Goal: Information Seeking & Learning: Compare options

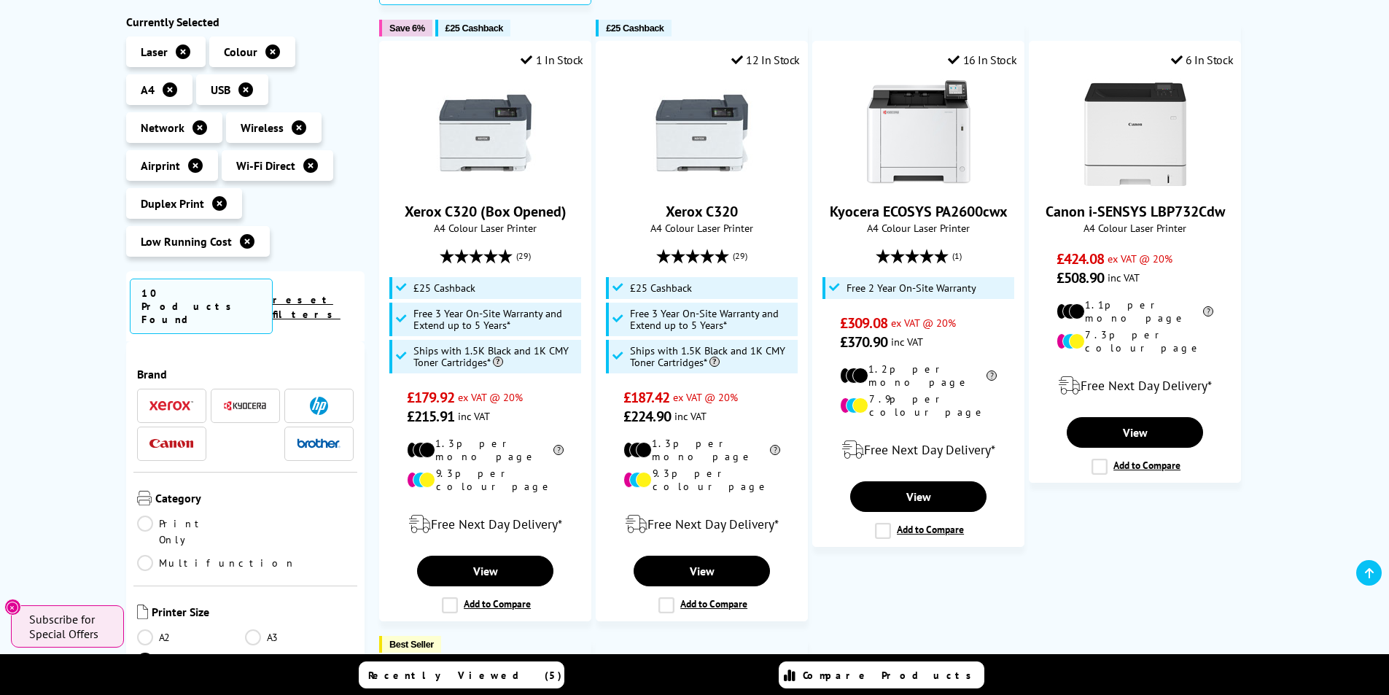
scroll to position [977, 0]
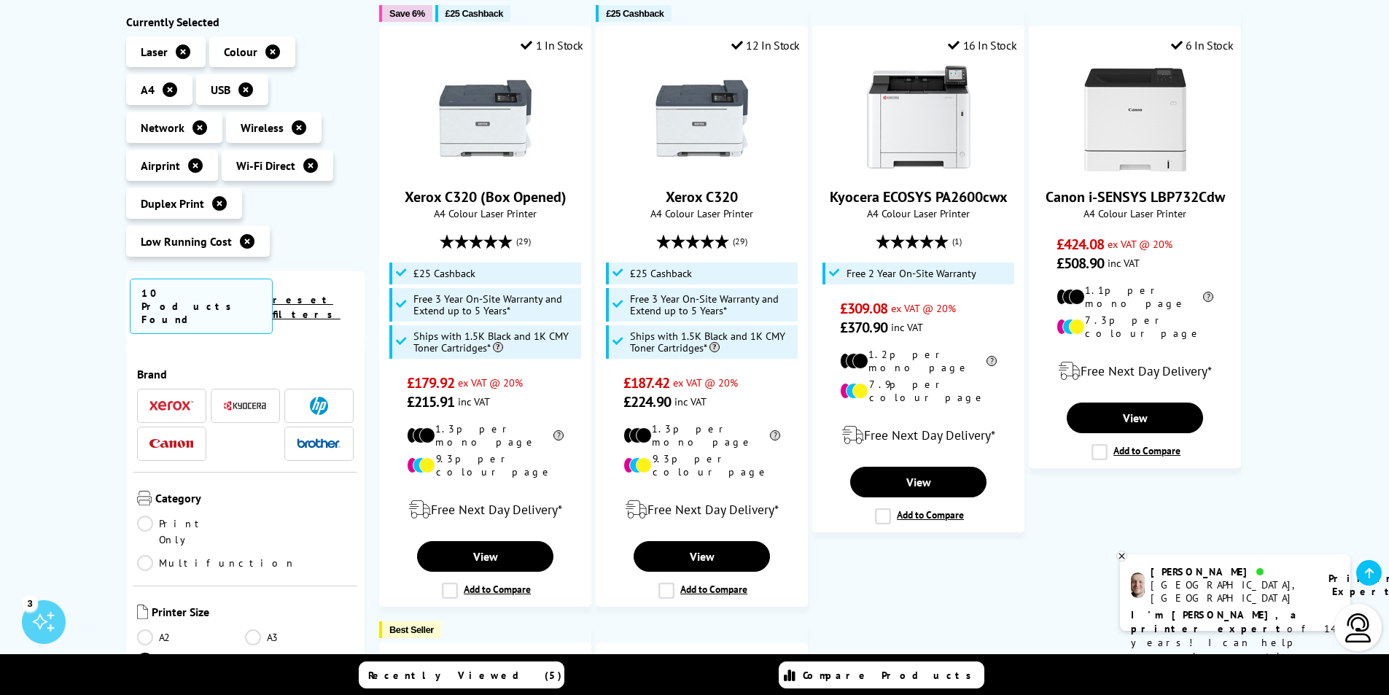
click at [250, 555] on link "Multifunction" at bounding box center [216, 563] width 159 height 16
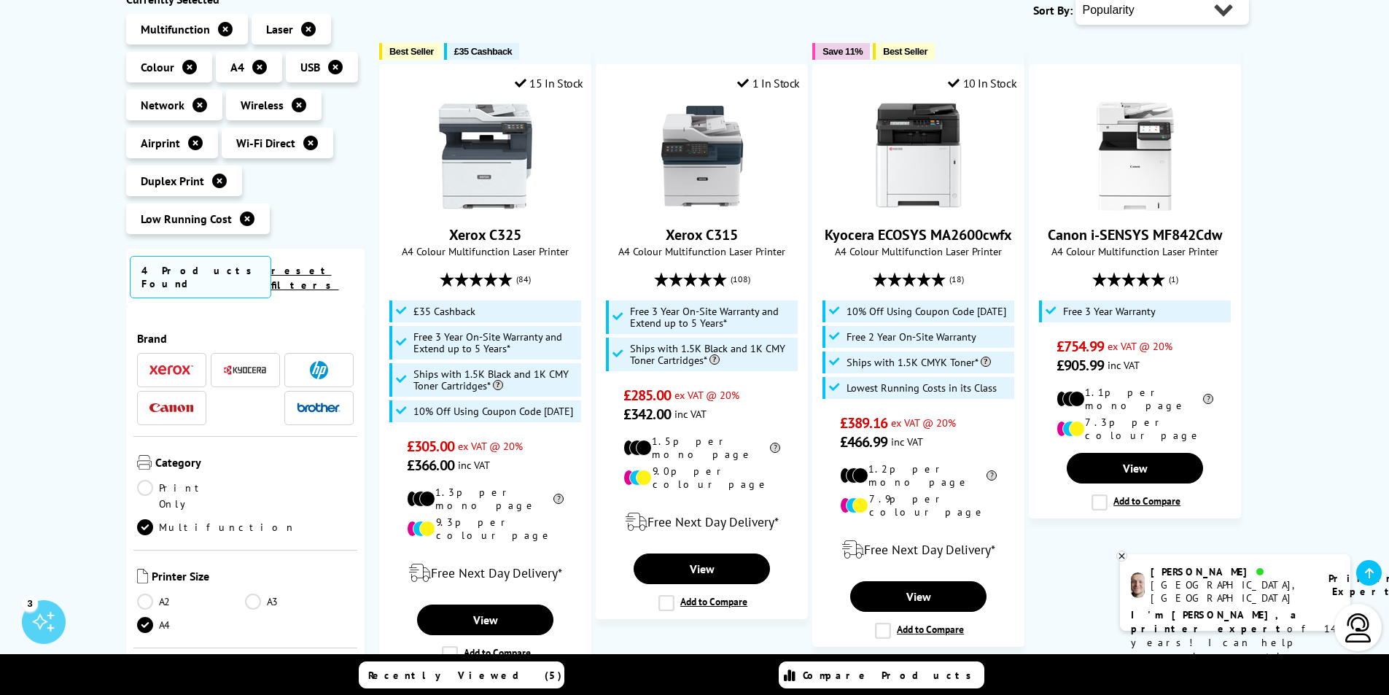
scroll to position [248, 0]
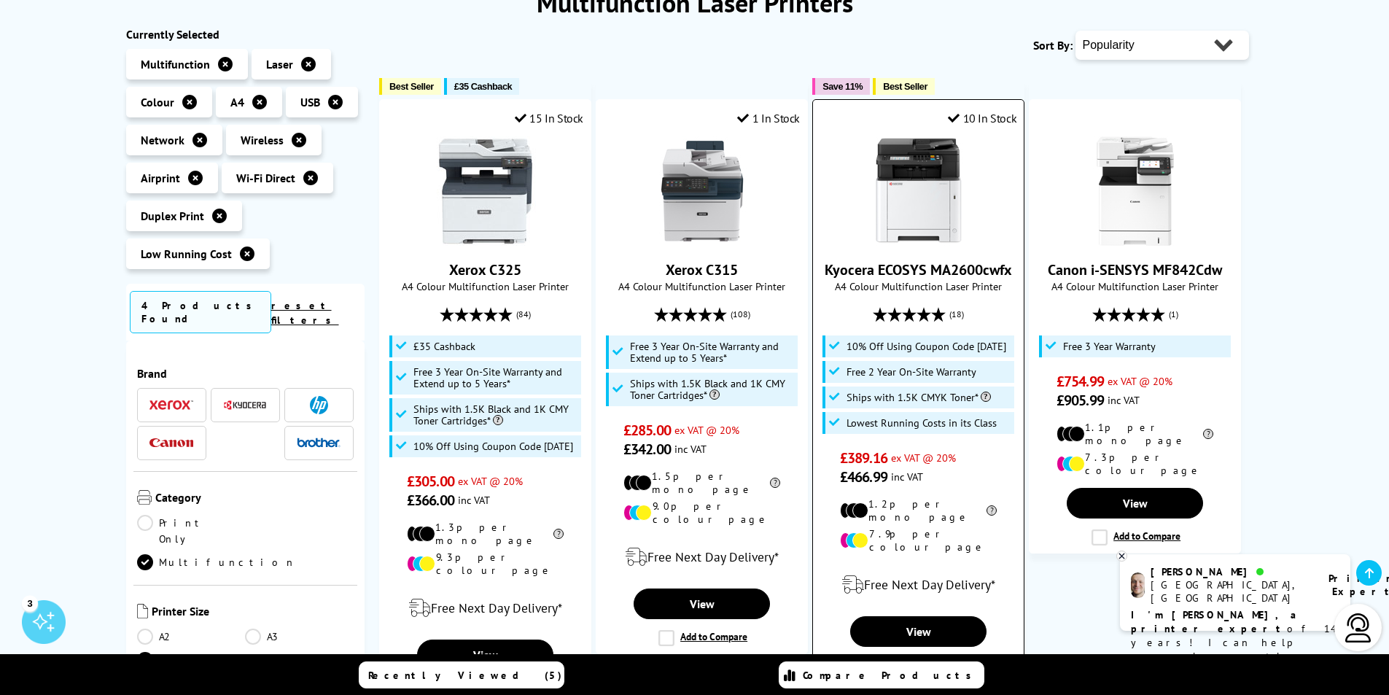
drag, startPoint x: 975, startPoint y: 347, endPoint x: 1008, endPoint y: 349, distance: 32.9
click at [1006, 349] on span "10% Off Using Coupon Code [DATE]" at bounding box center [926, 346] width 160 height 12
copy span "SEPT10"
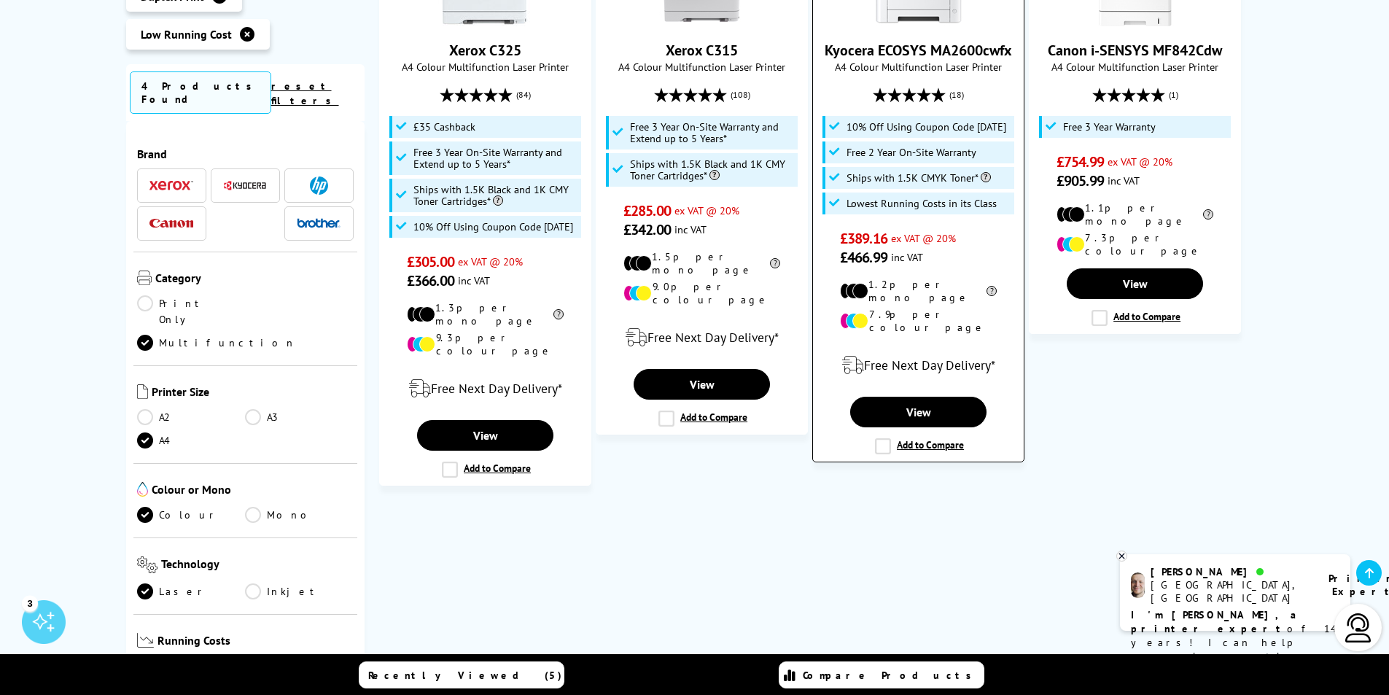
scroll to position [321, 0]
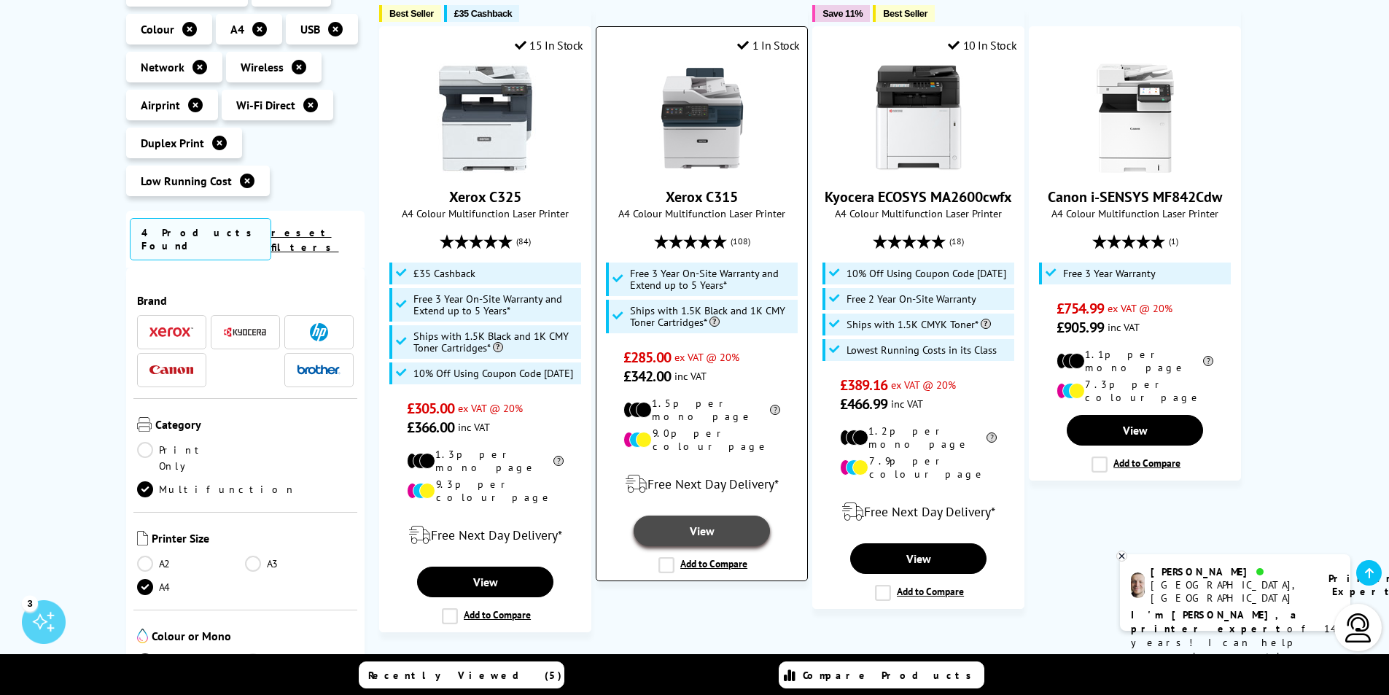
click at [706, 515] on link "View" at bounding box center [702, 530] width 136 height 31
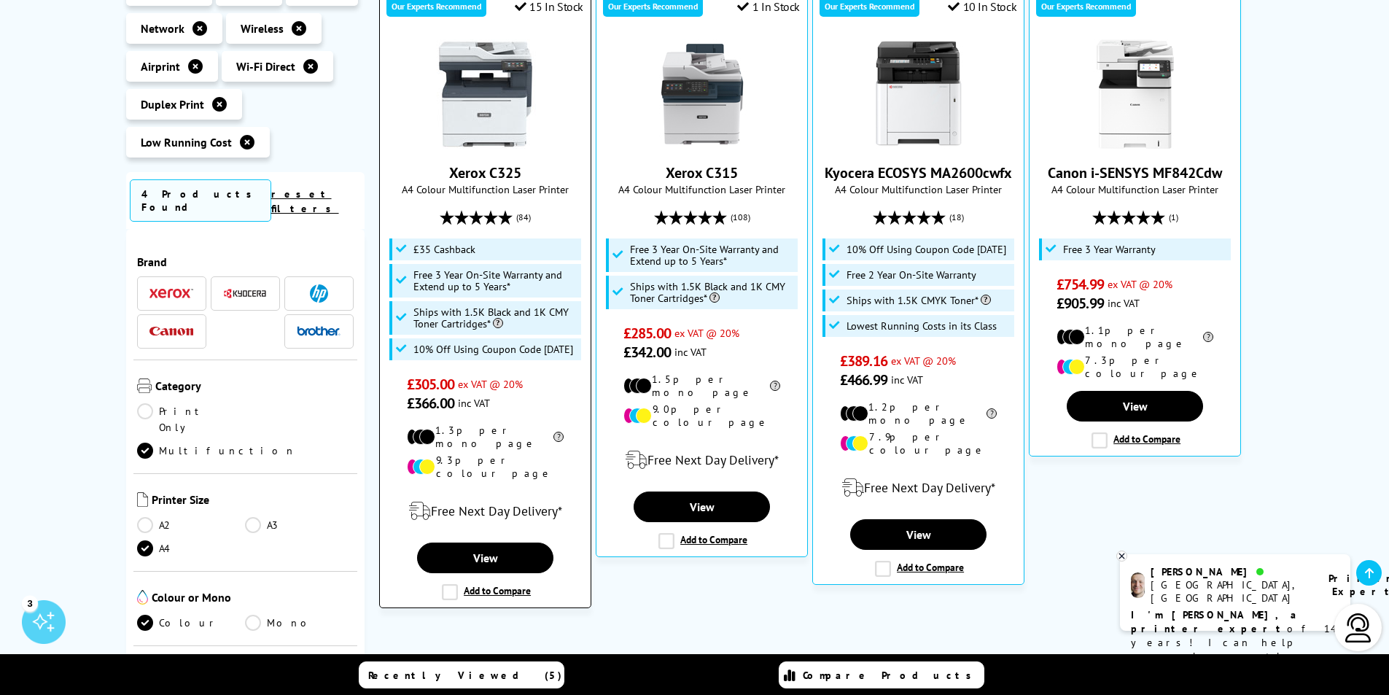
scroll to position [394, 0]
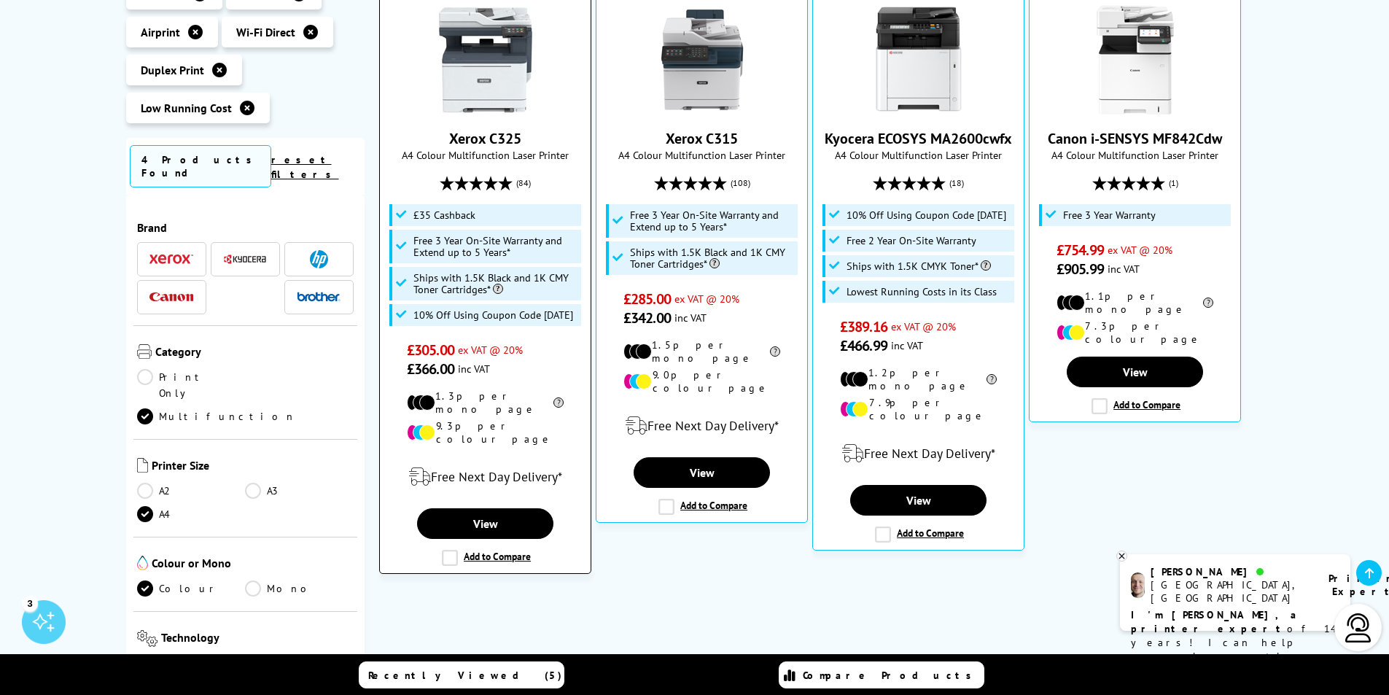
click at [453, 550] on label "Add to Compare" at bounding box center [486, 558] width 89 height 16
click at [0, 0] on input "Add to Compare" at bounding box center [0, 0] width 0 height 0
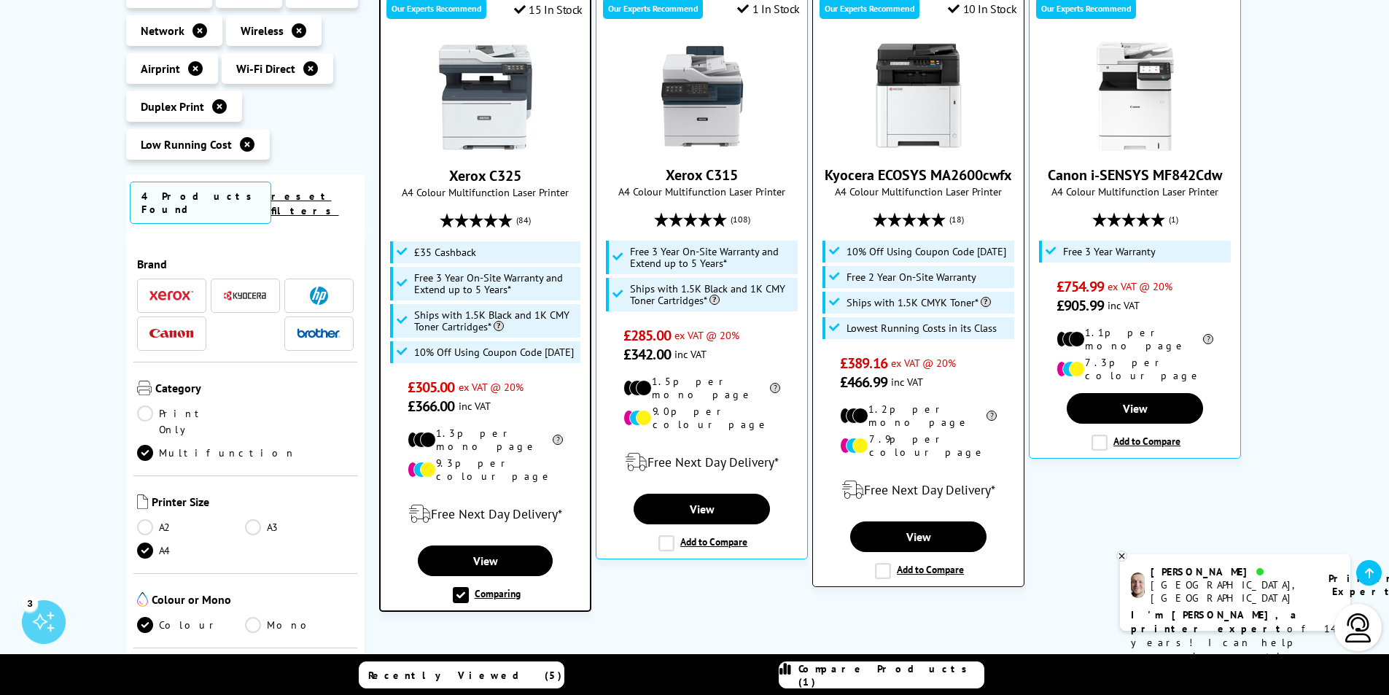
scroll to position [322, 0]
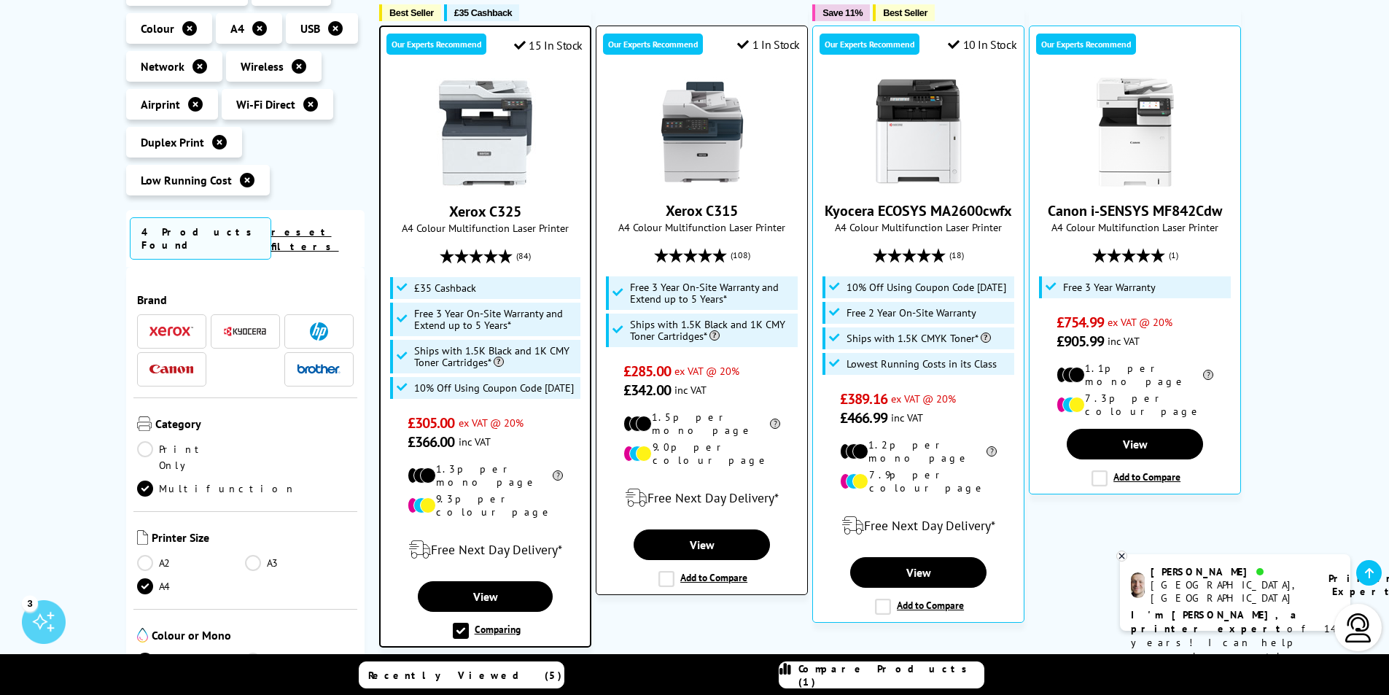
click at [665, 571] on label "Add to Compare" at bounding box center [702, 579] width 89 height 16
click at [0, 0] on input "Add to Compare" at bounding box center [0, 0] width 0 height 0
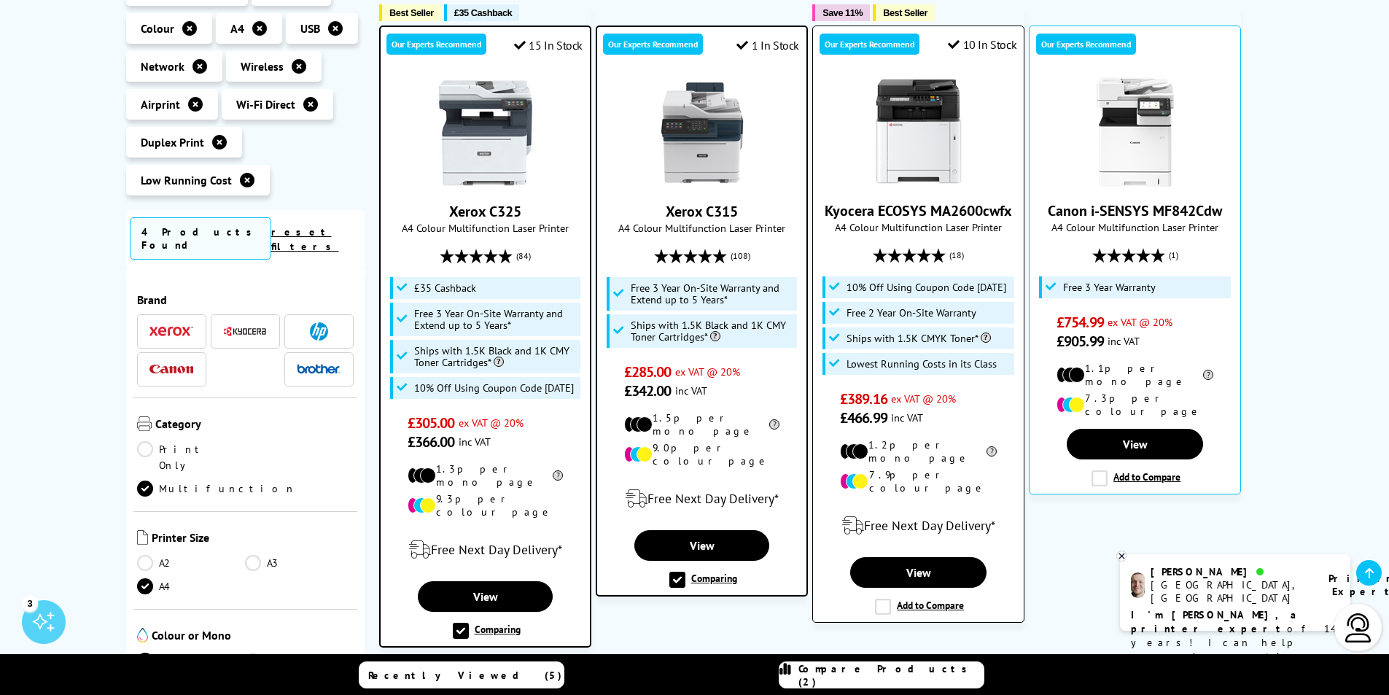
click at [885, 599] on label "Add to Compare" at bounding box center [919, 607] width 89 height 16
click at [0, 0] on input "Add to Compare" at bounding box center [0, 0] width 0 height 0
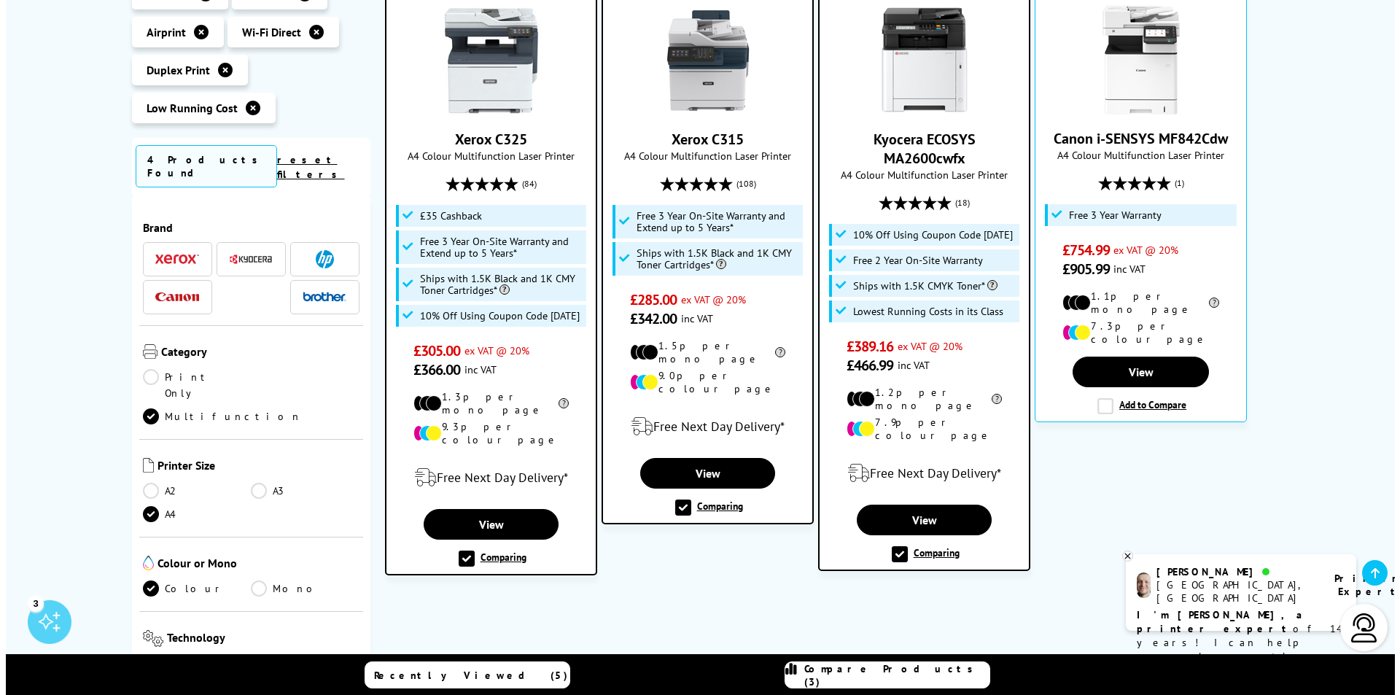
scroll to position [394, 0]
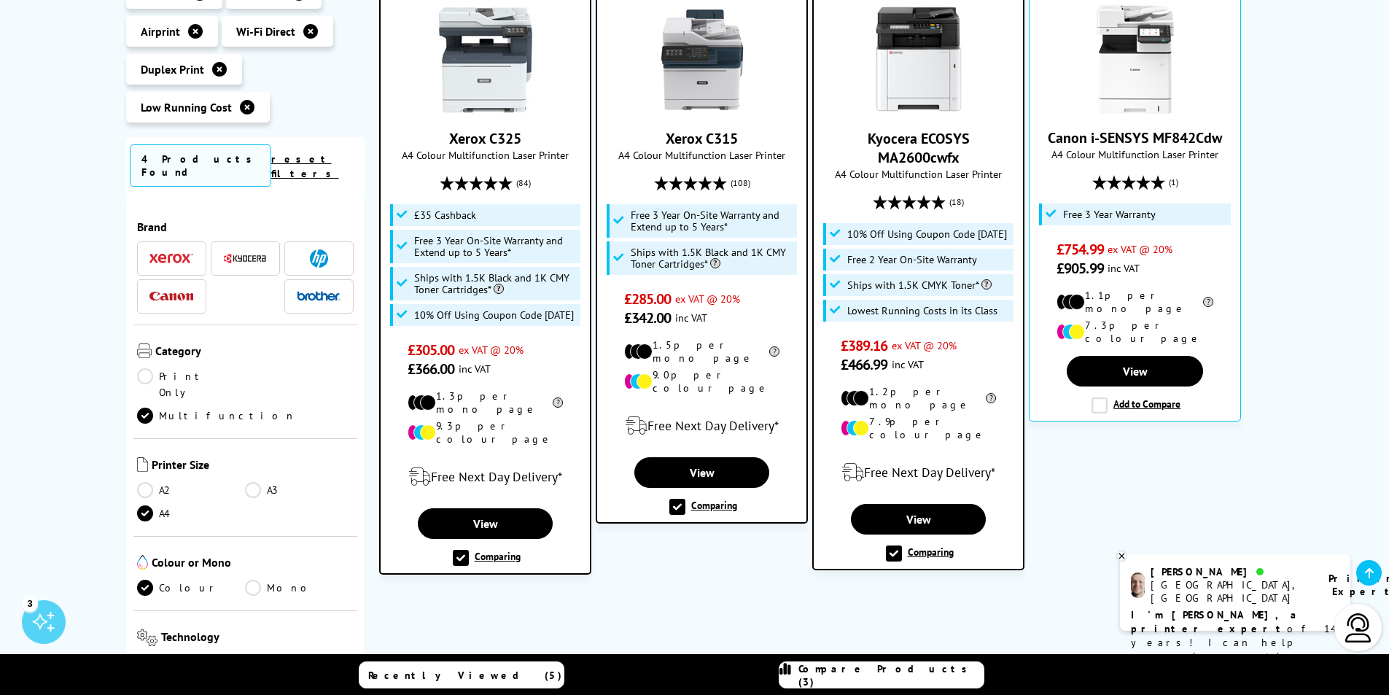
click at [839, 669] on div "Compare Products (3)" at bounding box center [881, 675] width 204 height 26
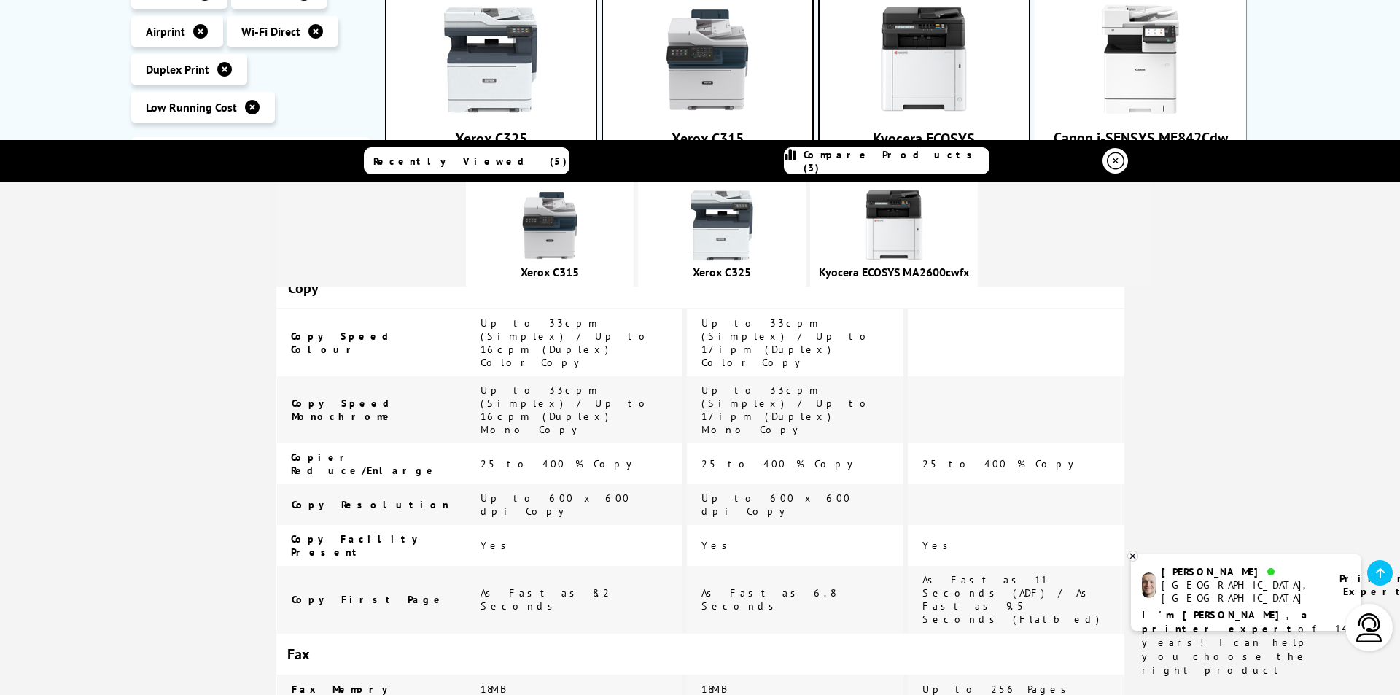
scroll to position [1823, 0]
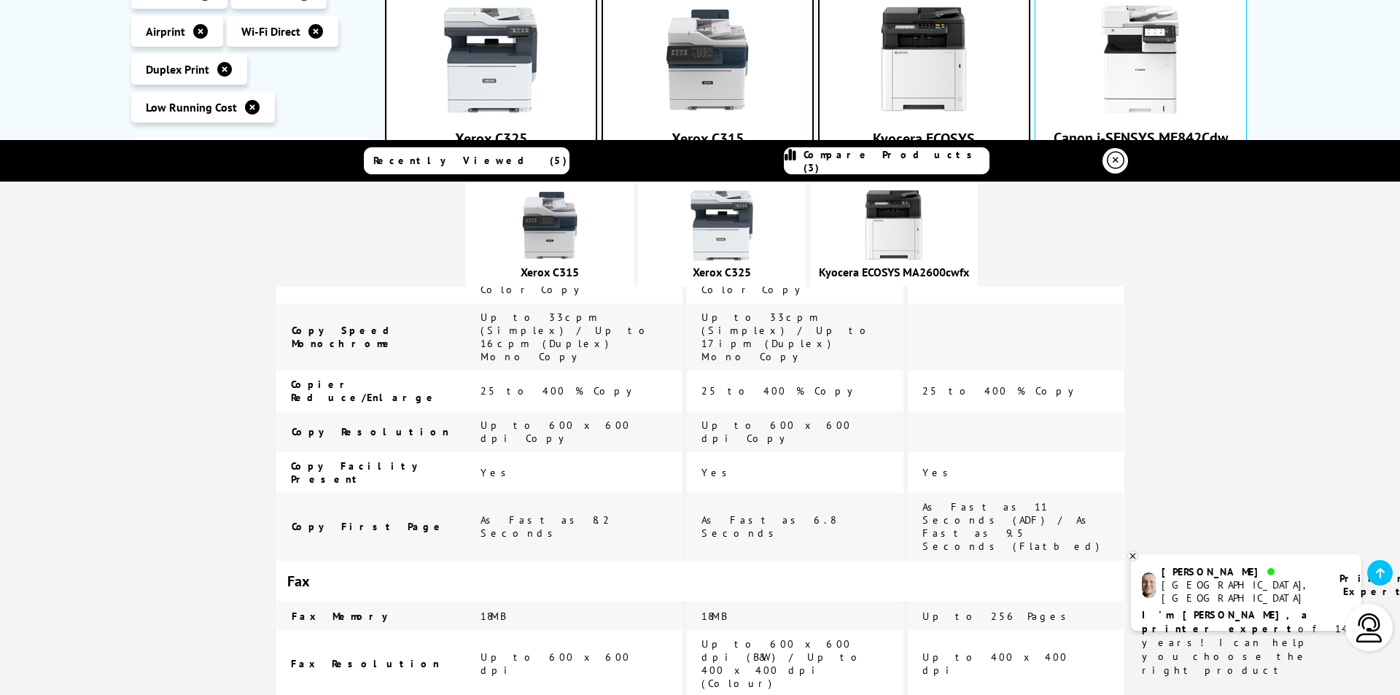
drag, startPoint x: 731, startPoint y: 586, endPoint x: 776, endPoint y: 587, distance: 45.2
drag, startPoint x: 729, startPoint y: 478, endPoint x: 783, endPoint y: 473, distance: 54.1
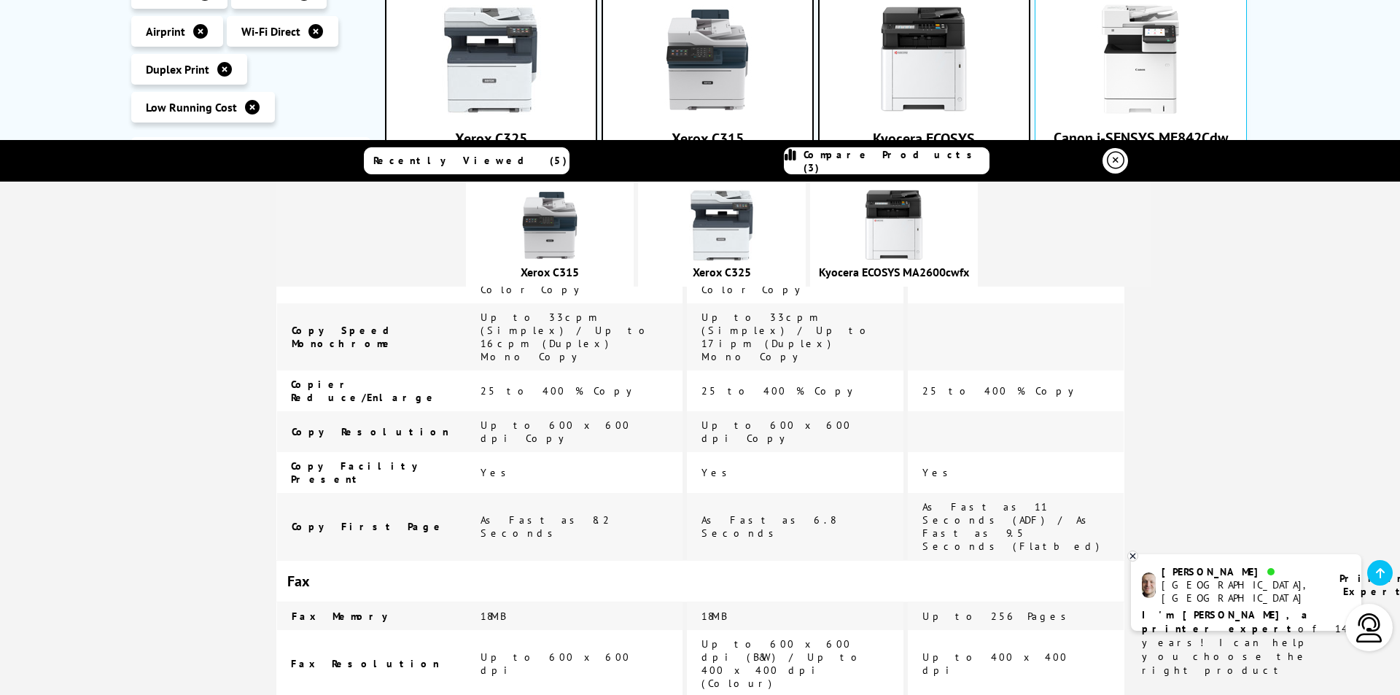
scroll to position [1750, 0]
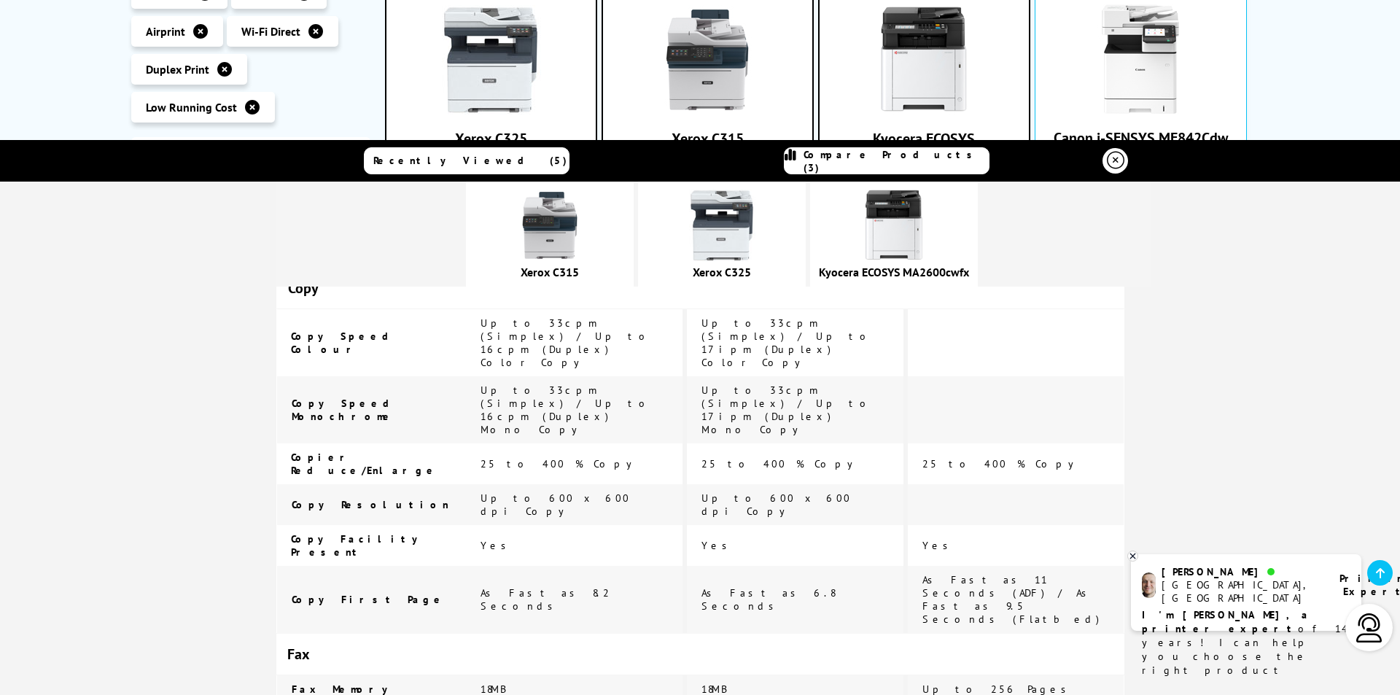
drag, startPoint x: 743, startPoint y: 505, endPoint x: 778, endPoint y: 507, distance: 35.0
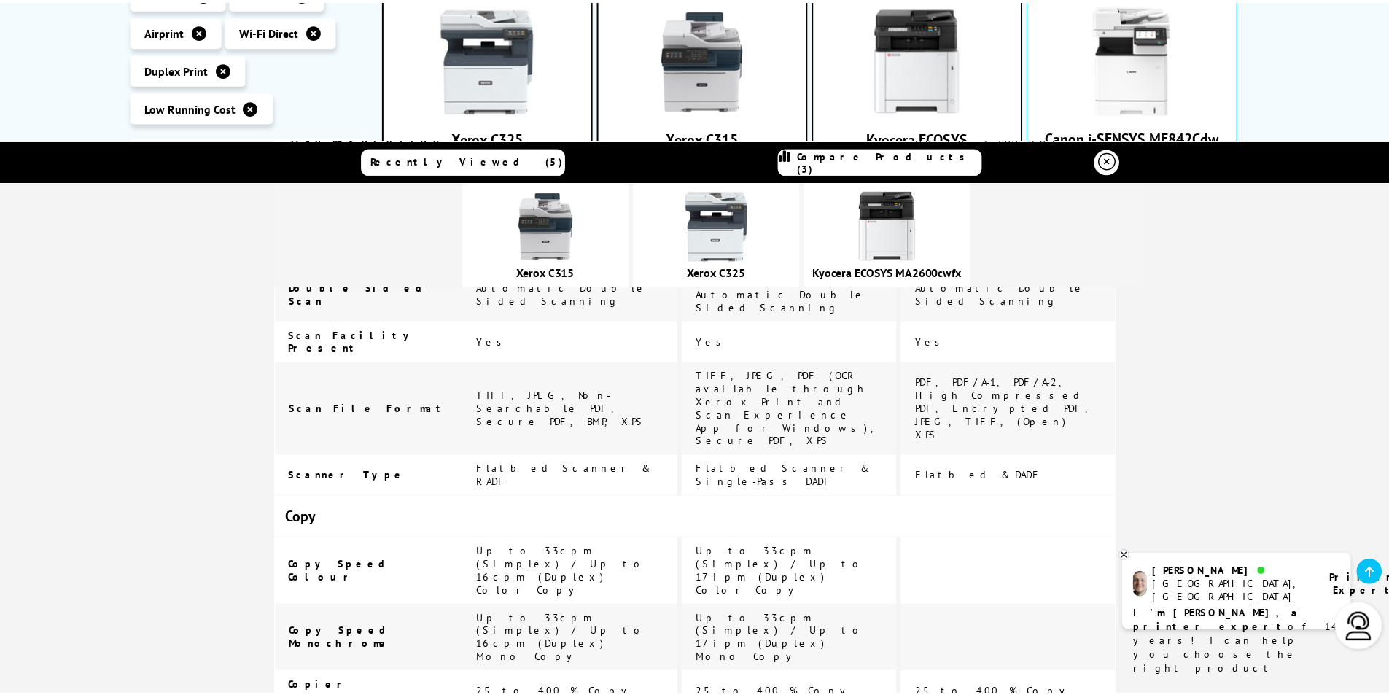
scroll to position [1458, 0]
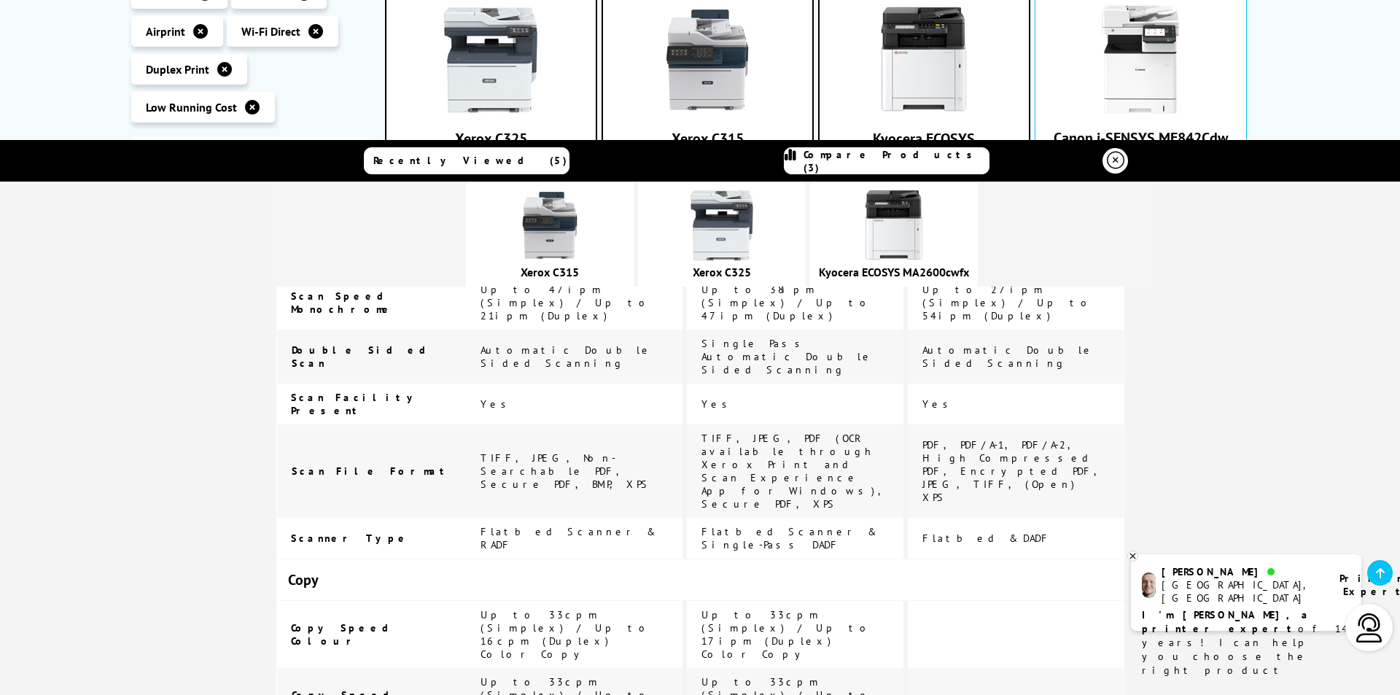
click at [1107, 161] on icon at bounding box center [1115, 160] width 17 height 17
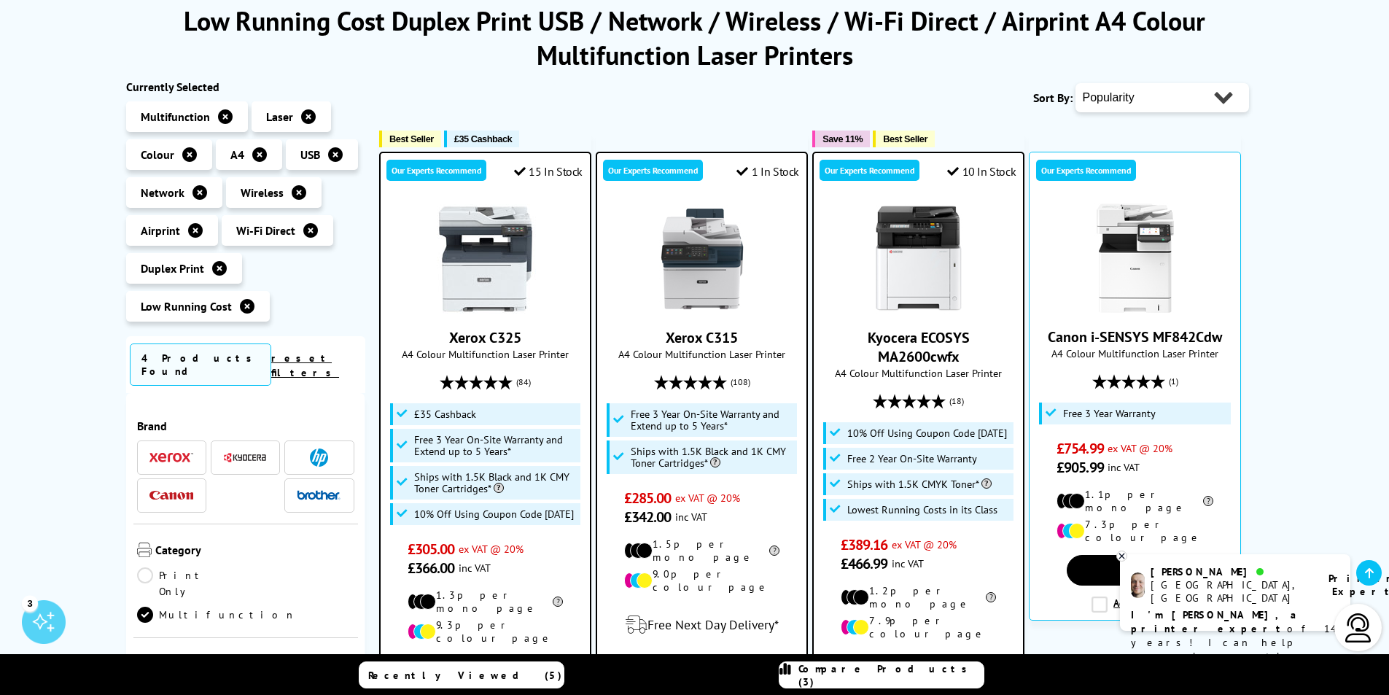
scroll to position [176, 0]
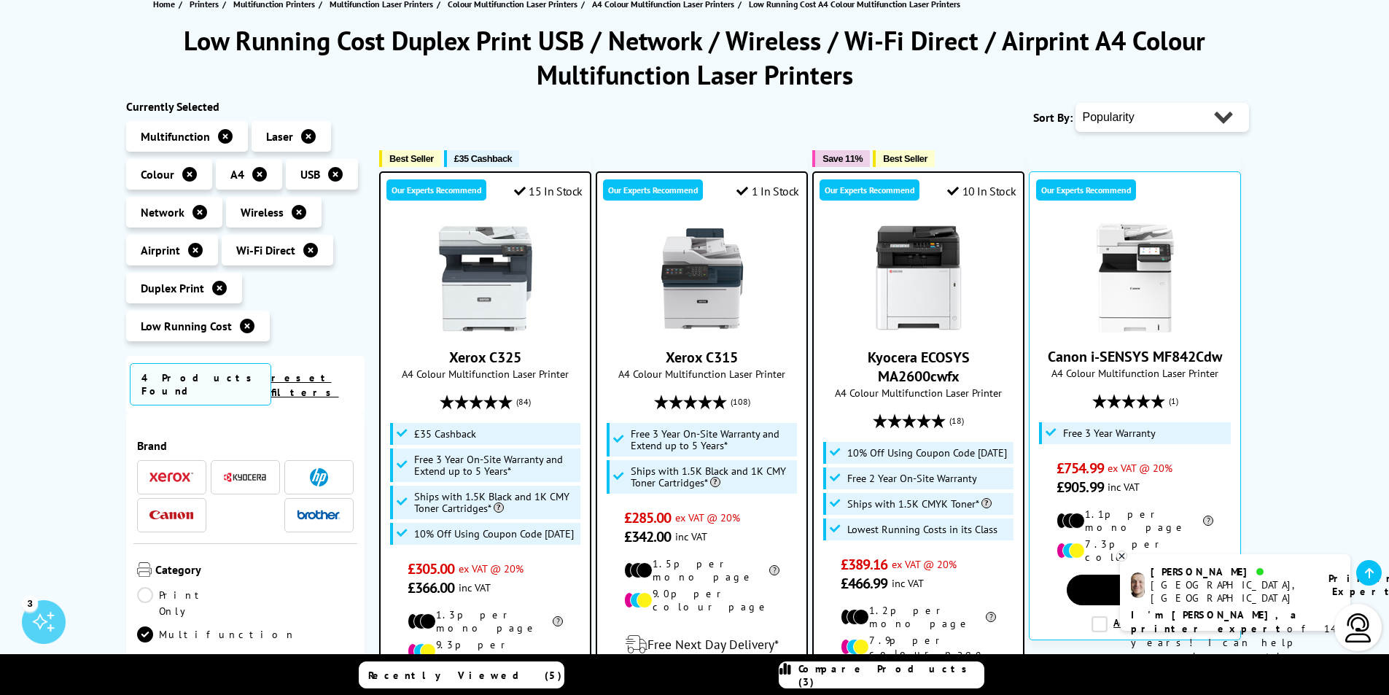
click at [695, 327] on img at bounding box center [701, 278] width 109 height 109
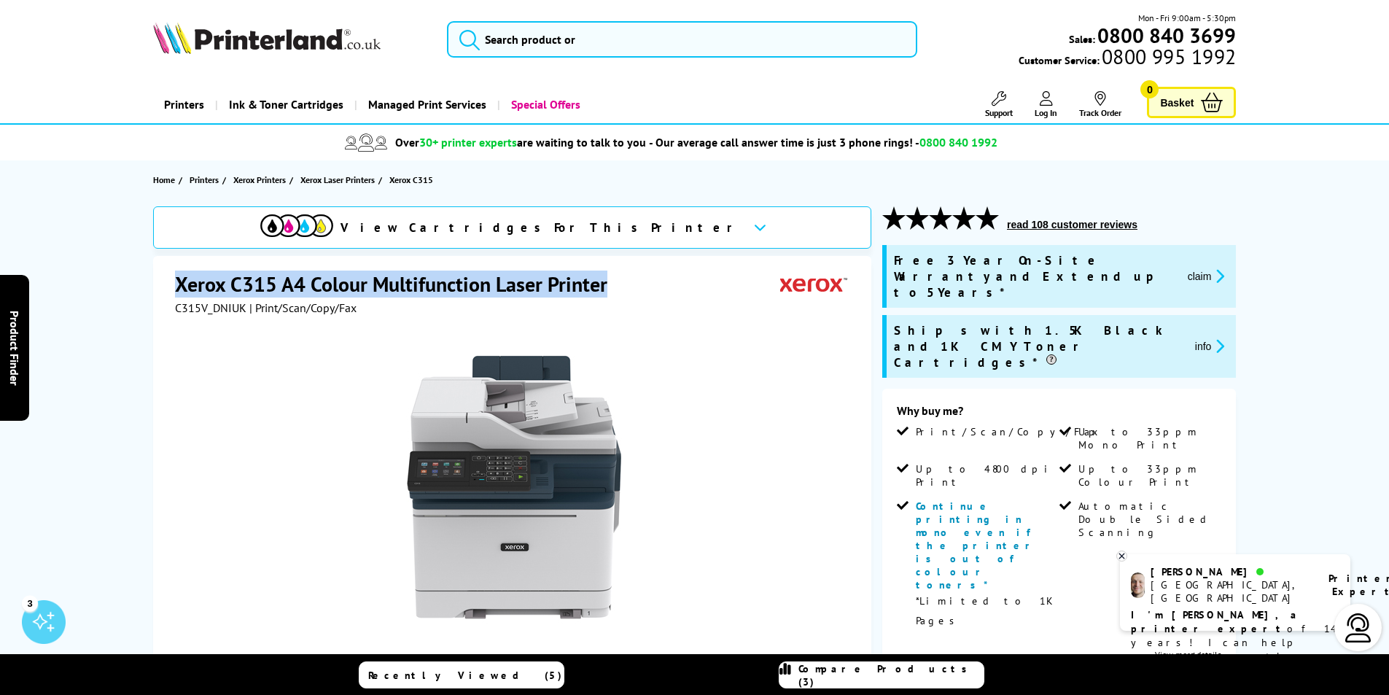
drag, startPoint x: 176, startPoint y: 286, endPoint x: 608, endPoint y: 284, distance: 431.6
click at [608, 284] on h1 "Xerox C315 A4 Colour Multifunction Laser Printer" at bounding box center [398, 283] width 447 height 27
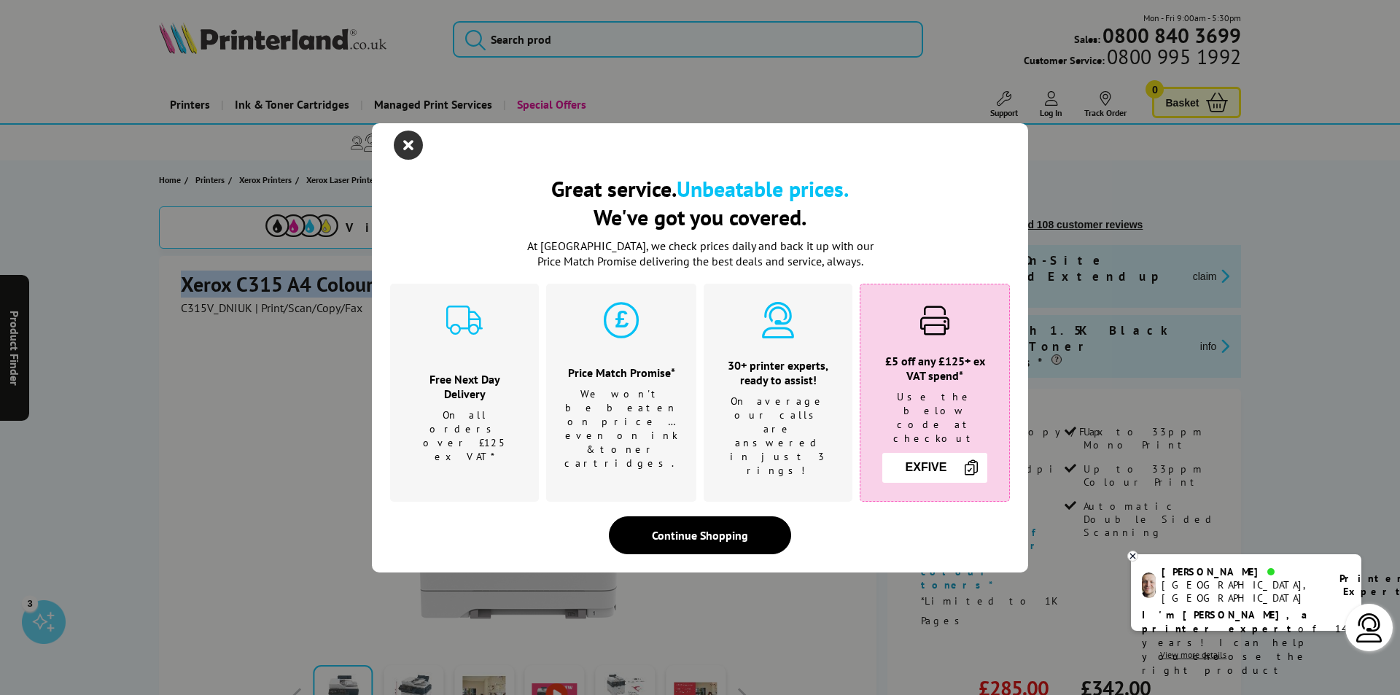
click at [412, 160] on icon "close modal" at bounding box center [408, 144] width 29 height 29
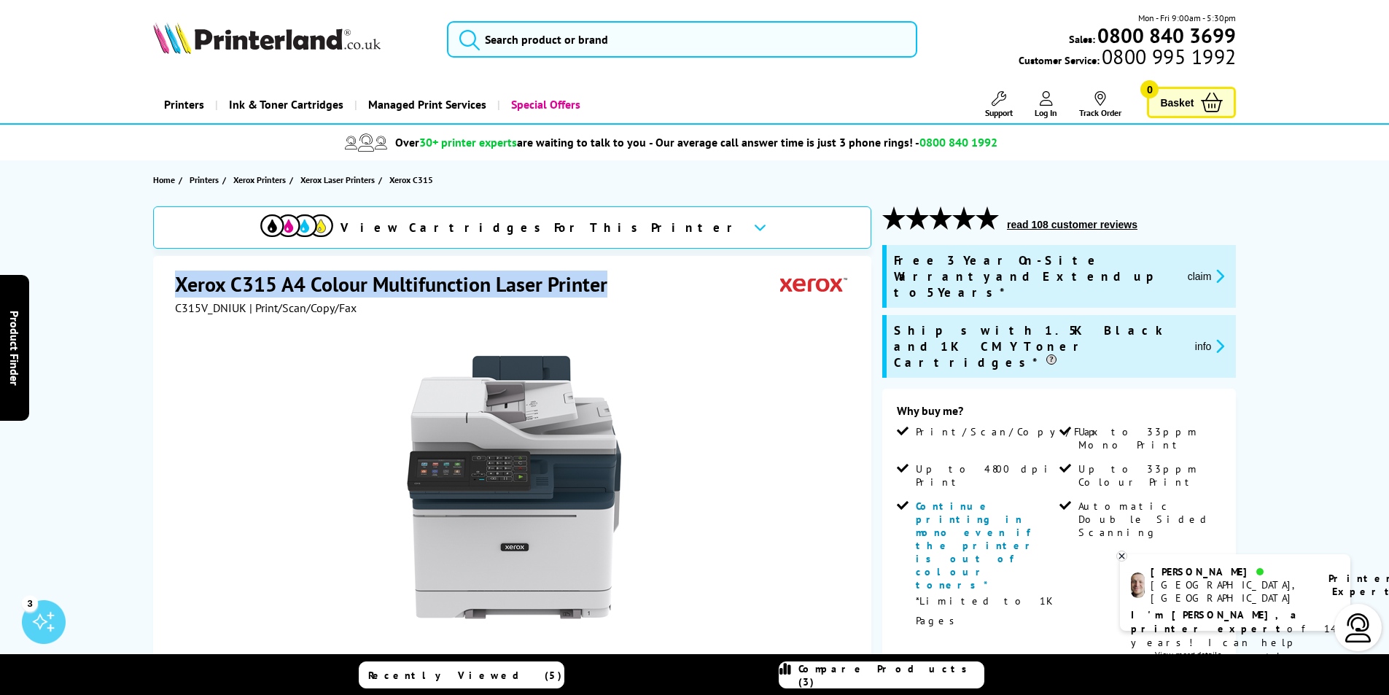
click at [172, 285] on div "Xerox C315 A4 Colour Multifunction Laser Printer C315V_DNIUK | Print/Scan/Copy/…" at bounding box center [512, 570] width 718 height 628
drag, startPoint x: 179, startPoint y: 285, endPoint x: 276, endPoint y: 280, distance: 97.1
click at [276, 280] on h1 "Xerox C315 A4 Colour Multifunction Laser Printer" at bounding box center [398, 283] width 447 height 27
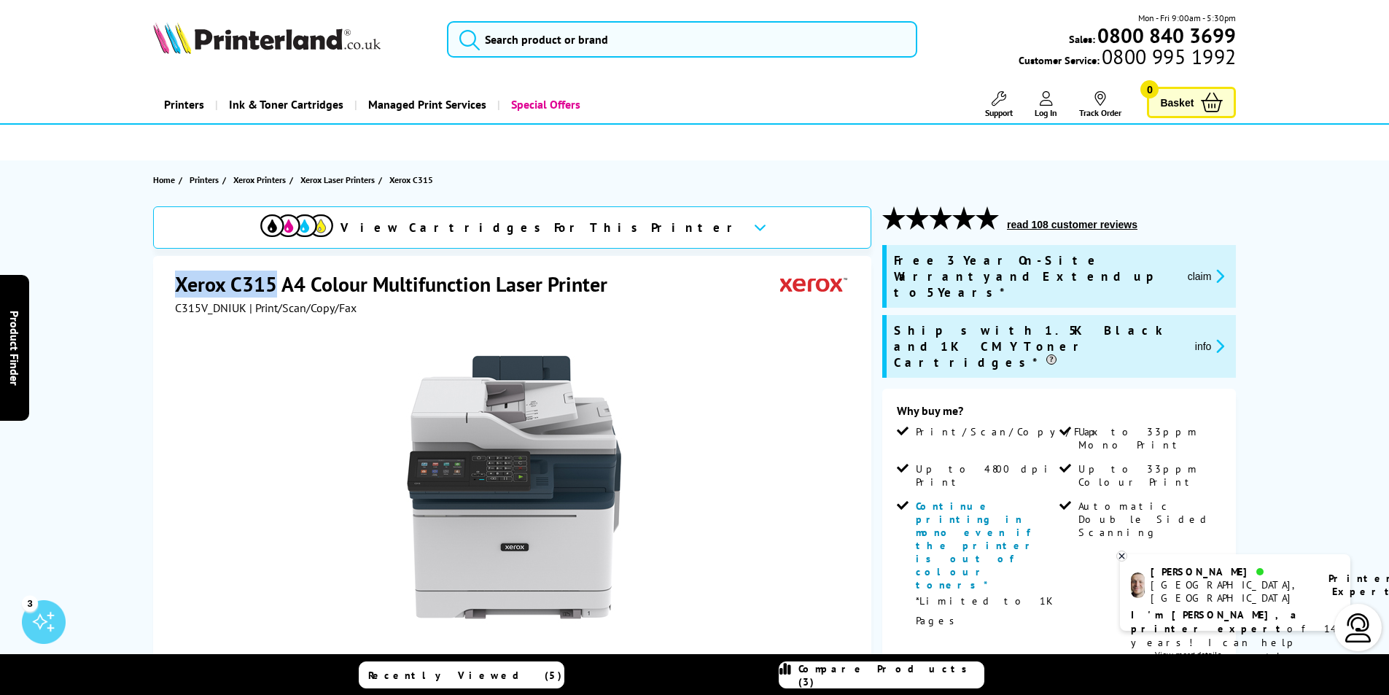
copy h1 "Xerox C315"
click at [333, 391] on div at bounding box center [514, 487] width 365 height 286
